Goal: Find specific page/section: Find specific page/section

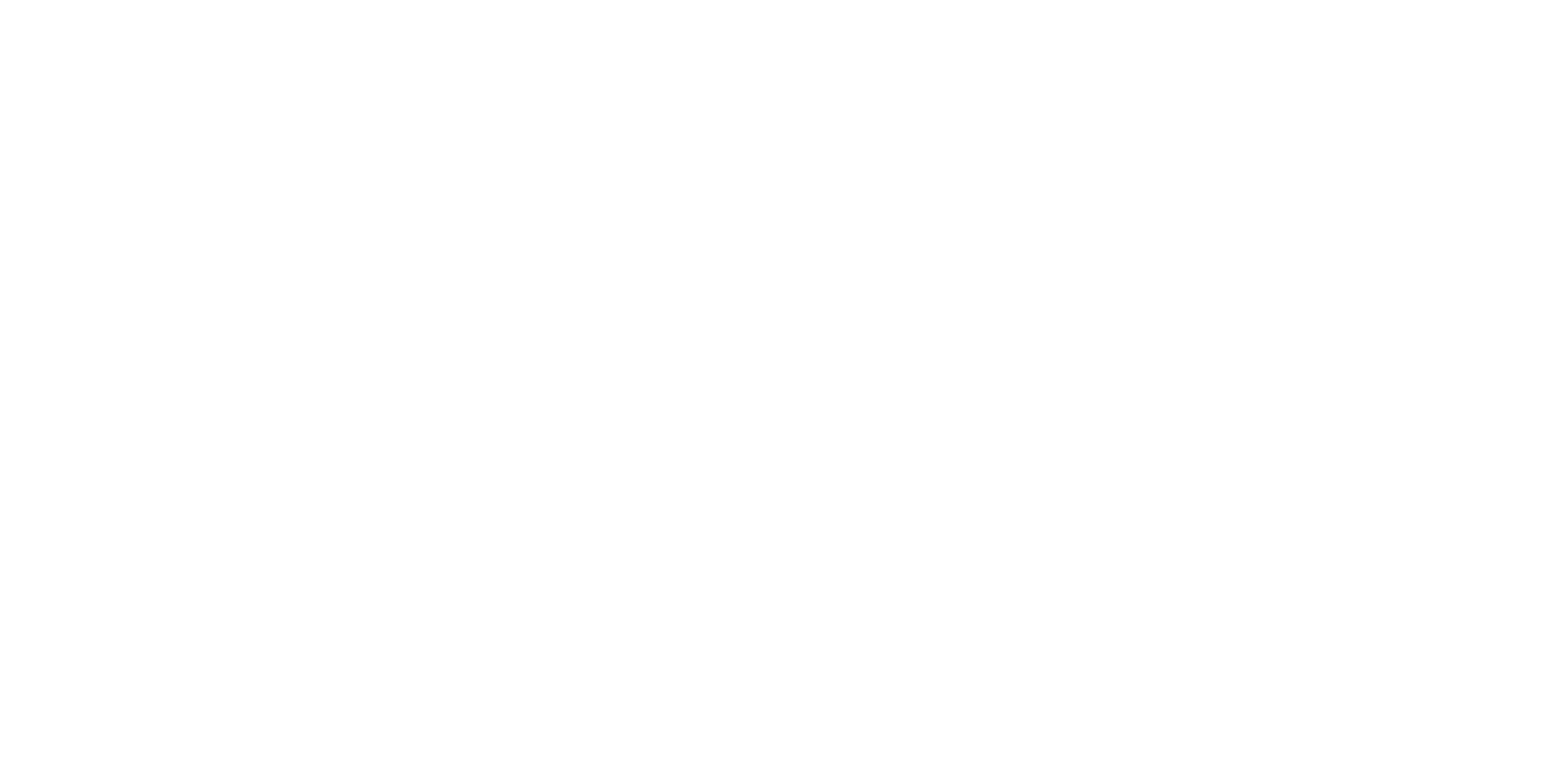
drag, startPoint x: 0, startPoint y: 0, endPoint x: 445, endPoint y: 210, distance: 492.1
click at [417, 0] on html at bounding box center [784, 0] width 1568 height 0
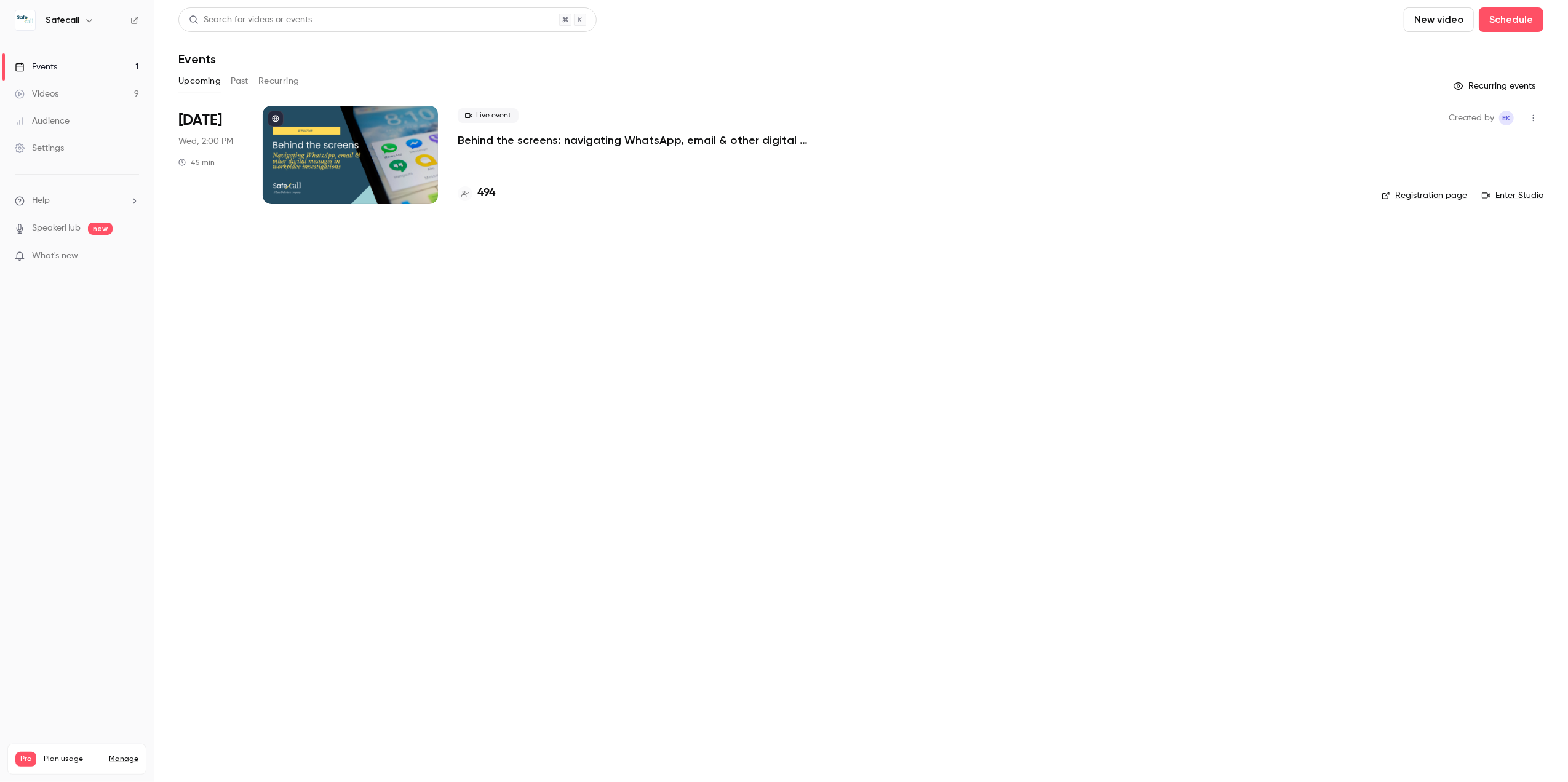
click at [239, 80] on button "Past" at bounding box center [239, 81] width 18 height 19
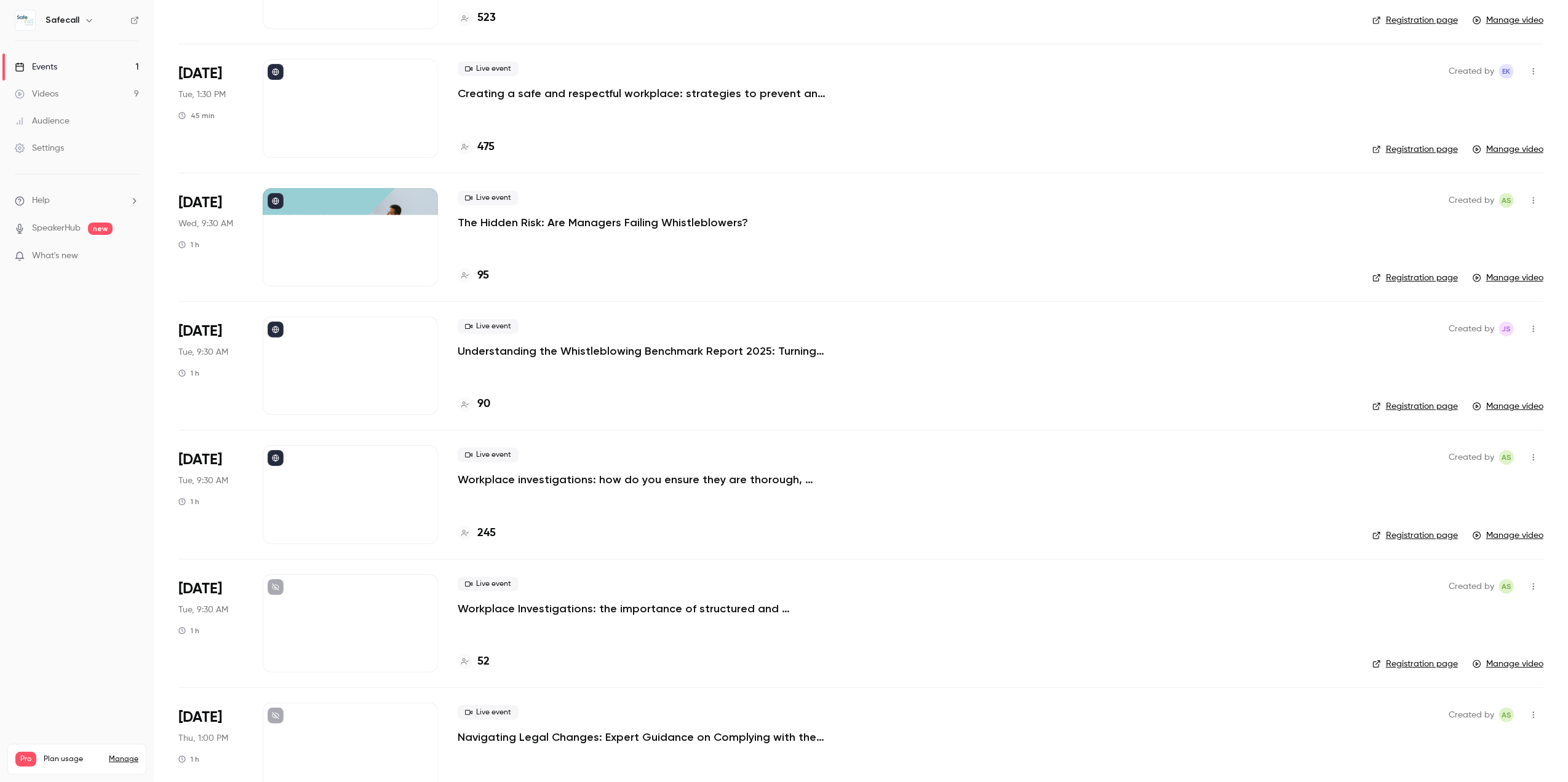
scroll to position [246, 0]
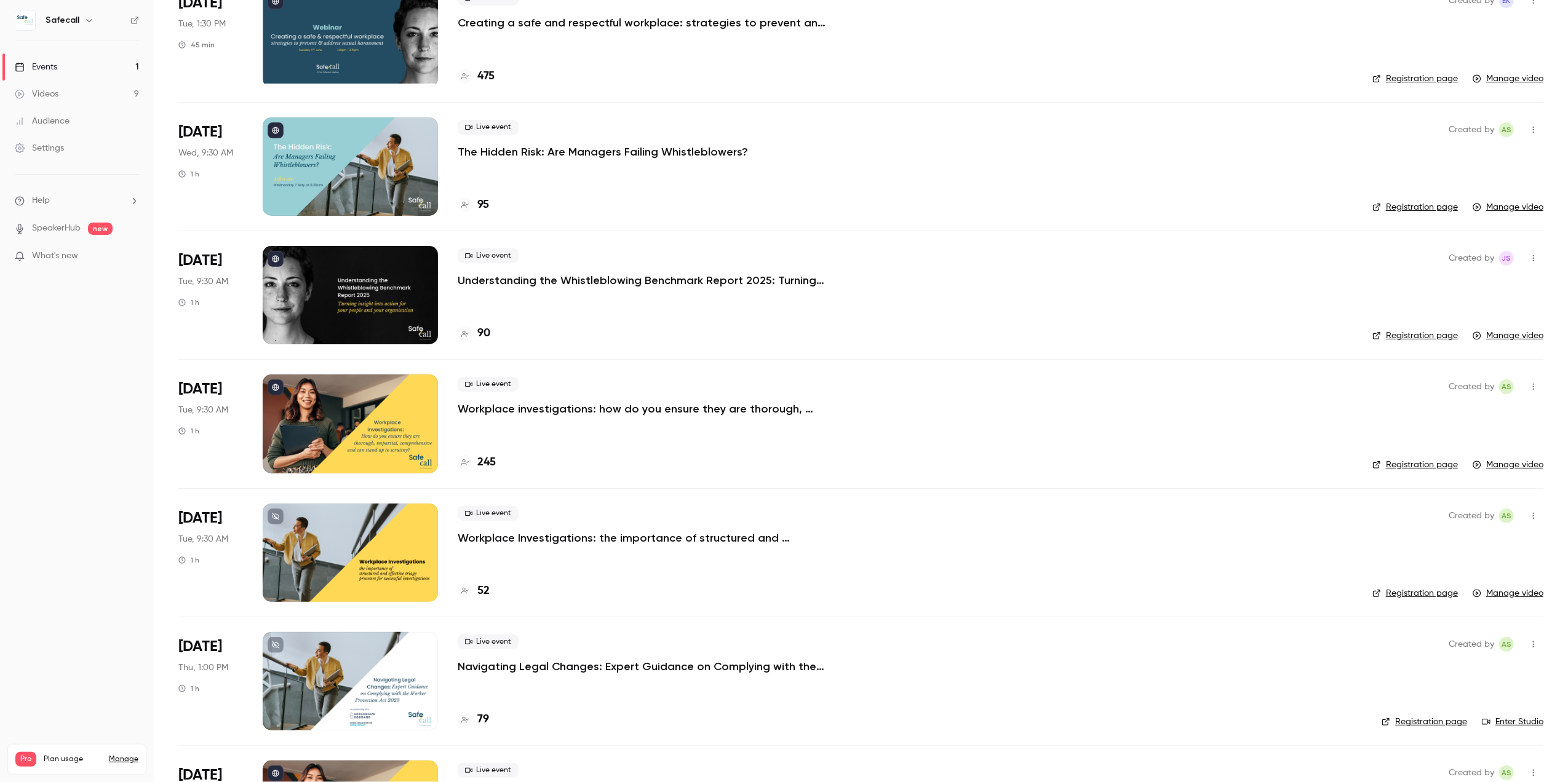
click at [72, 635] on nav "Safecall Events 1 Videos 9 Audience Settings Help SpeakerHub new What's new Pro…" at bounding box center [76, 391] width 154 height 782
